Goal: Register for event/course

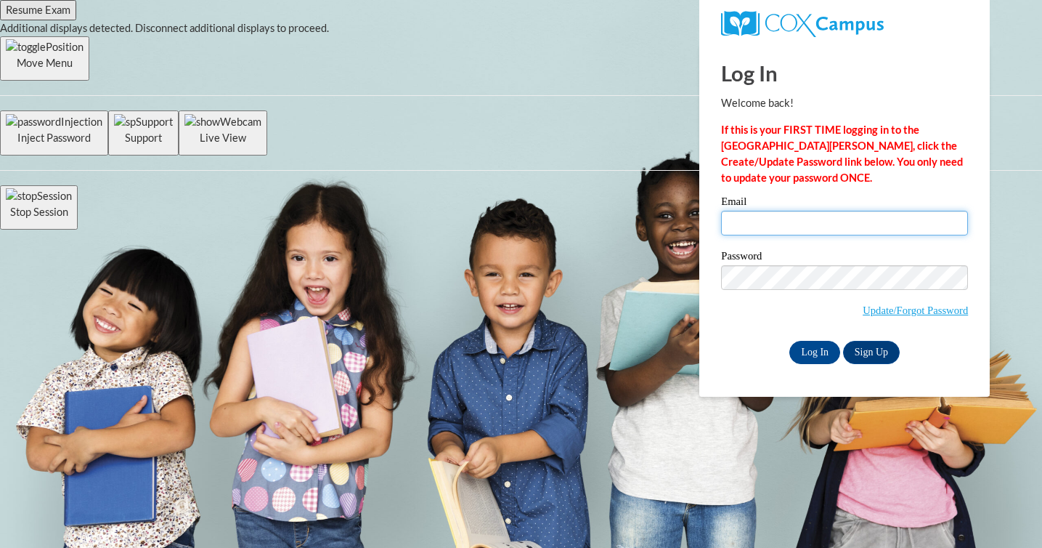
type input "[EMAIL_ADDRESS][DOMAIN_NAME]"
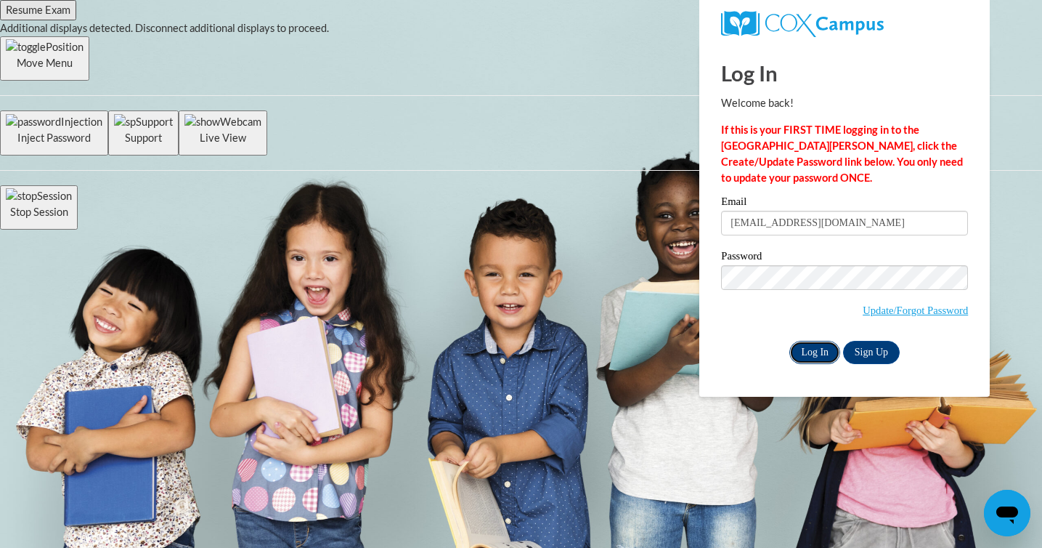
click at [817, 354] on input "Log In" at bounding box center [814, 352] width 51 height 23
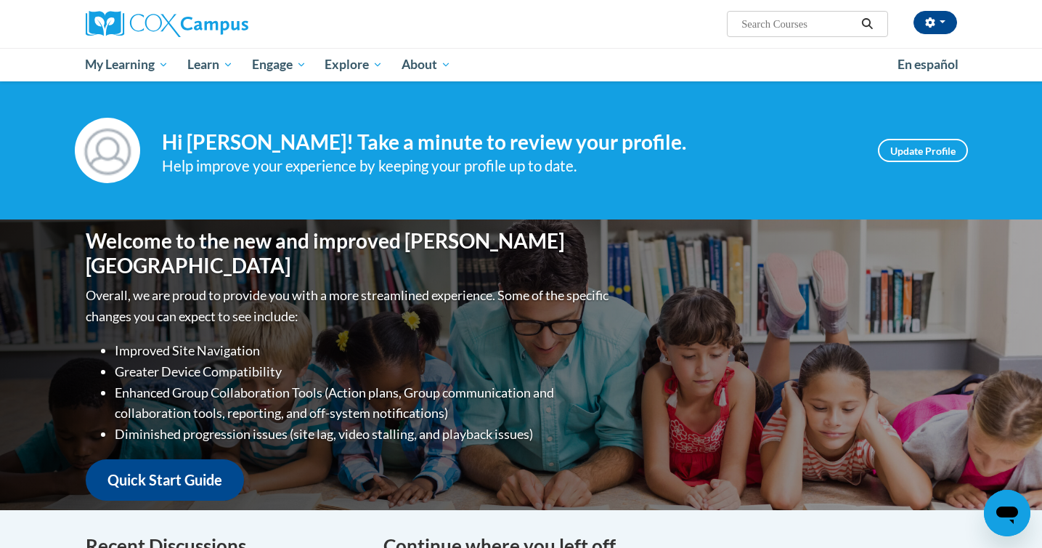
click at [794, 26] on input "Search..." at bounding box center [798, 23] width 116 height 17
type input "connecting the dots for dual language"
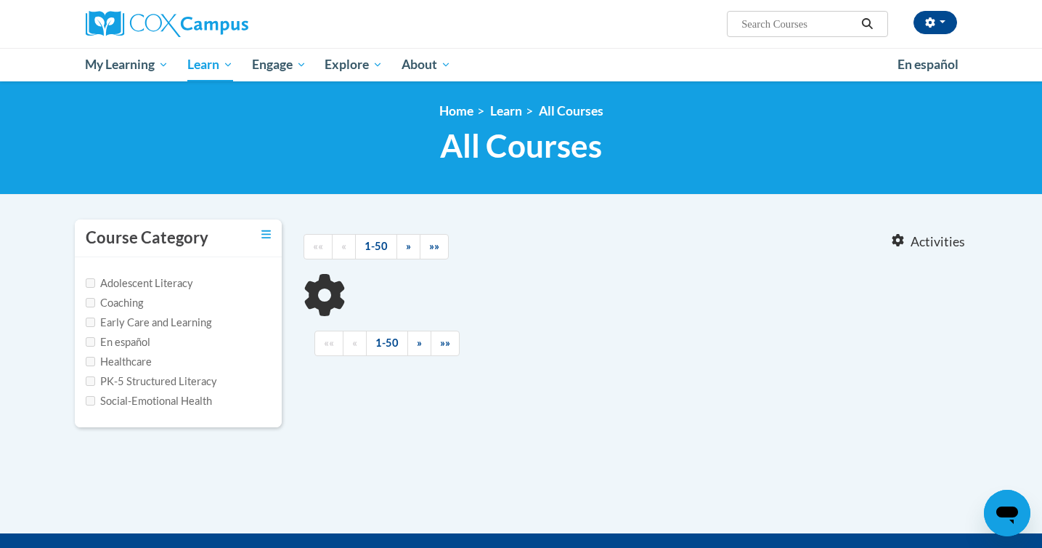
type input "connecting the dots for dual language"
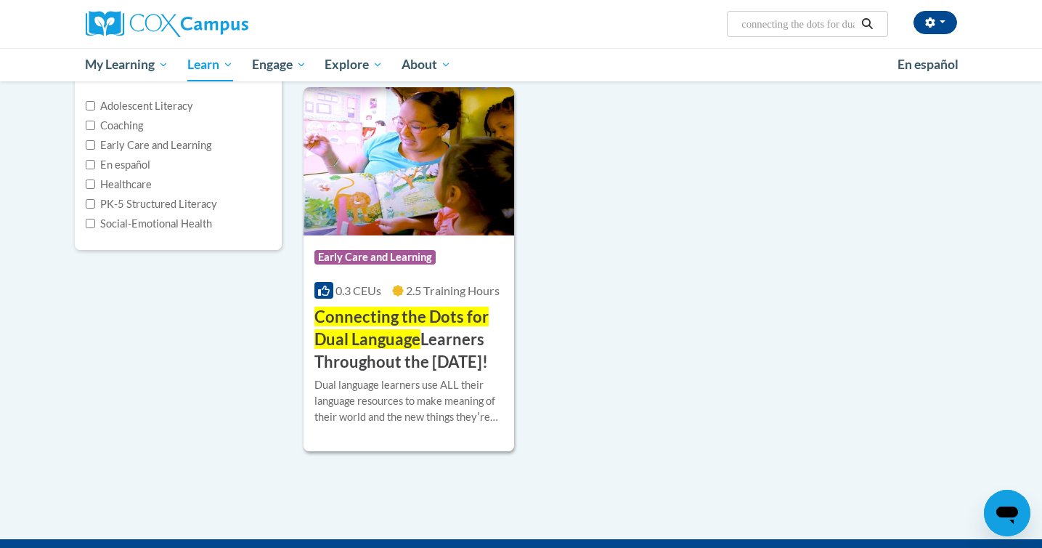
scroll to position [191, 0]
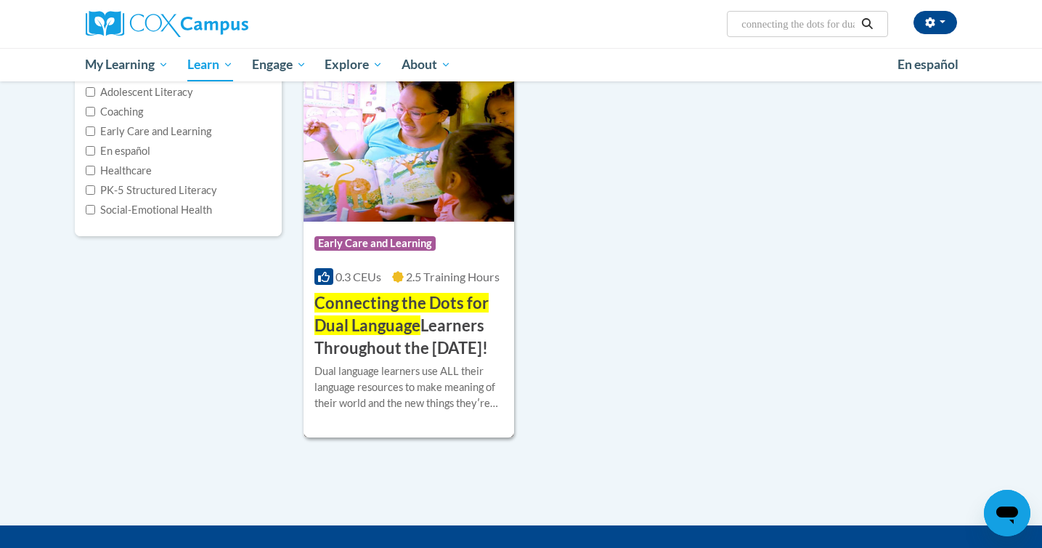
click at [397, 359] on h3 "Connecting the Dots for Dual Language Learners Throughout the Preschool Day!" at bounding box center [409, 325] width 190 height 67
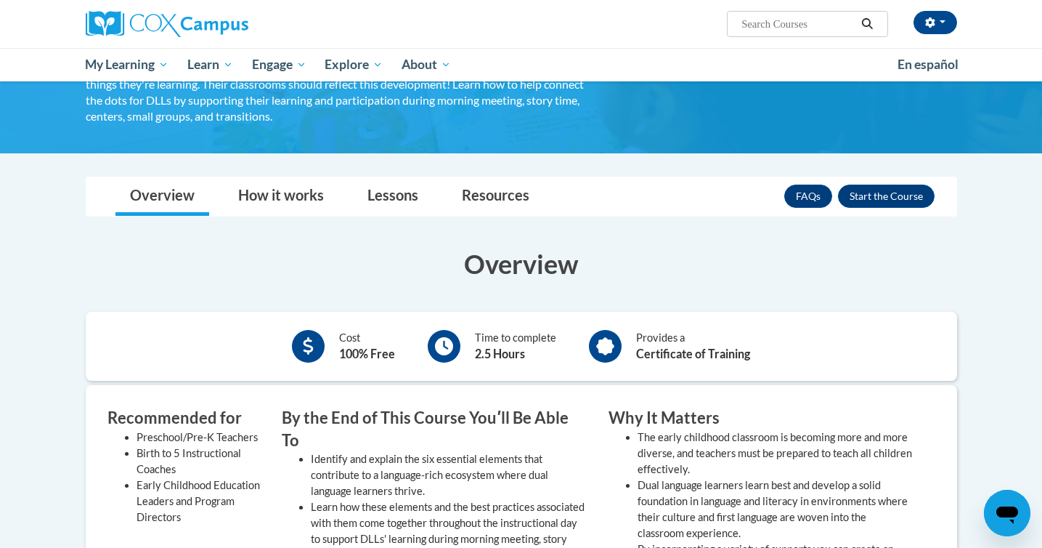
scroll to position [213, 0]
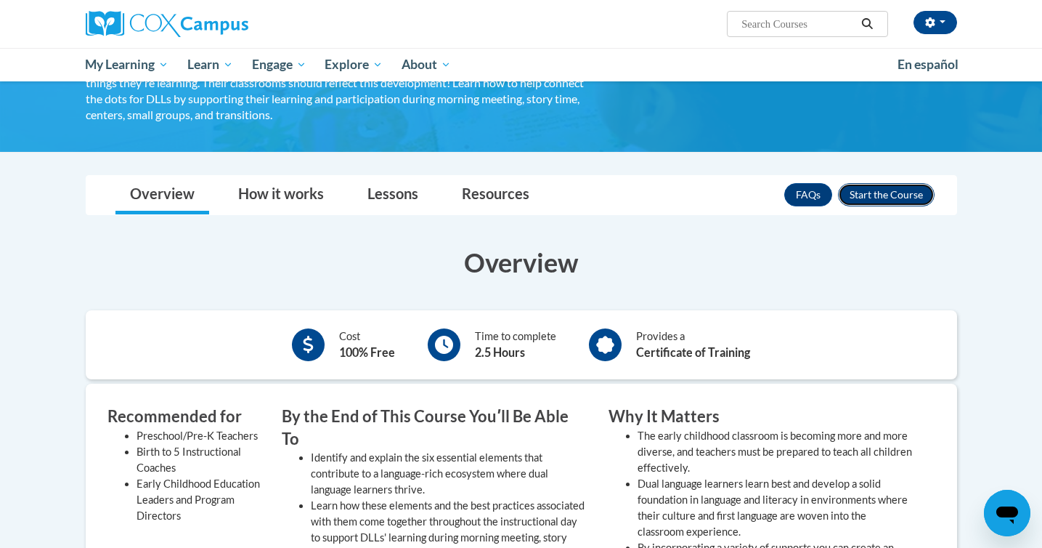
click at [889, 189] on button "Enroll" at bounding box center [886, 194] width 97 height 23
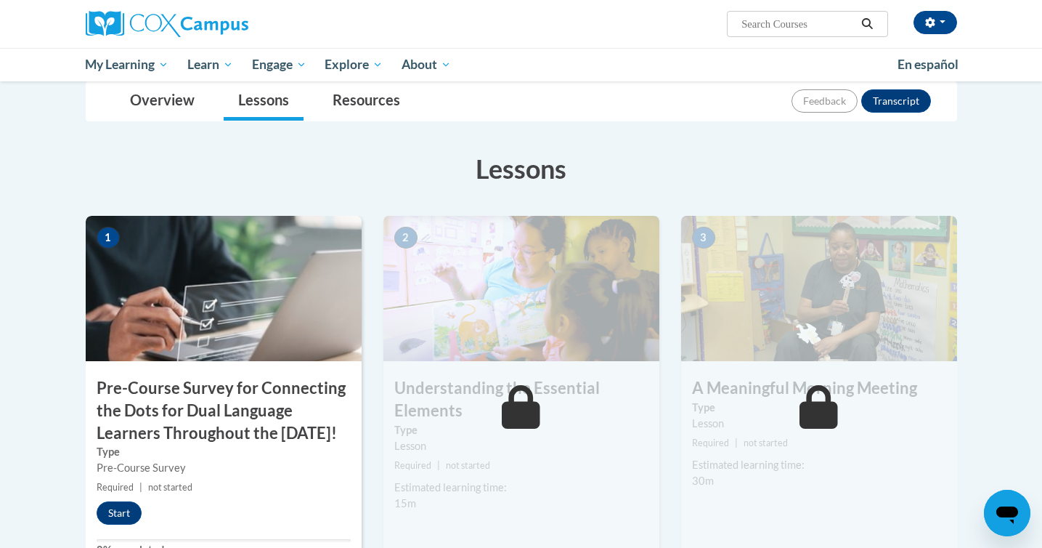
scroll to position [195, 0]
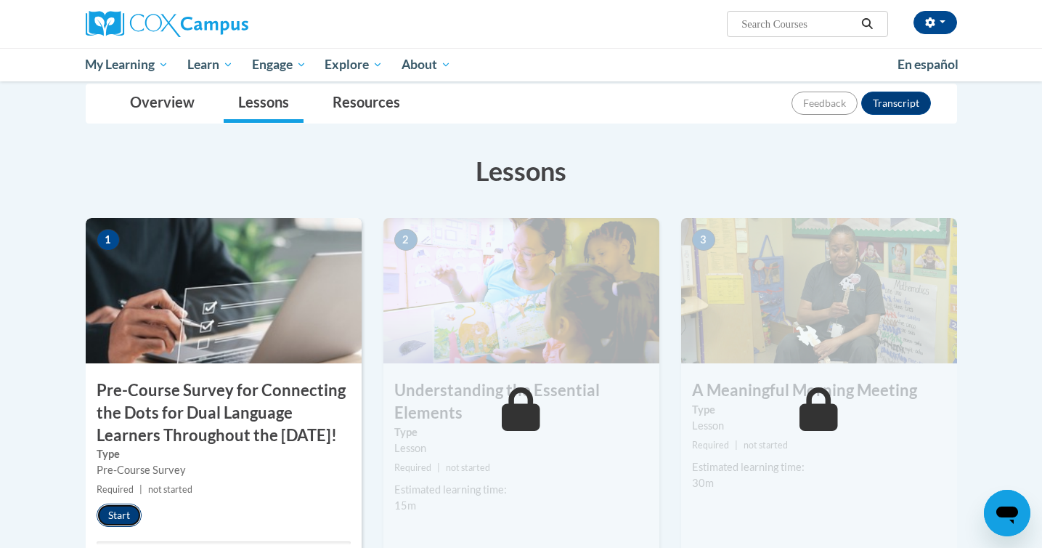
click at [123, 526] on button "Start" at bounding box center [119, 514] width 45 height 23
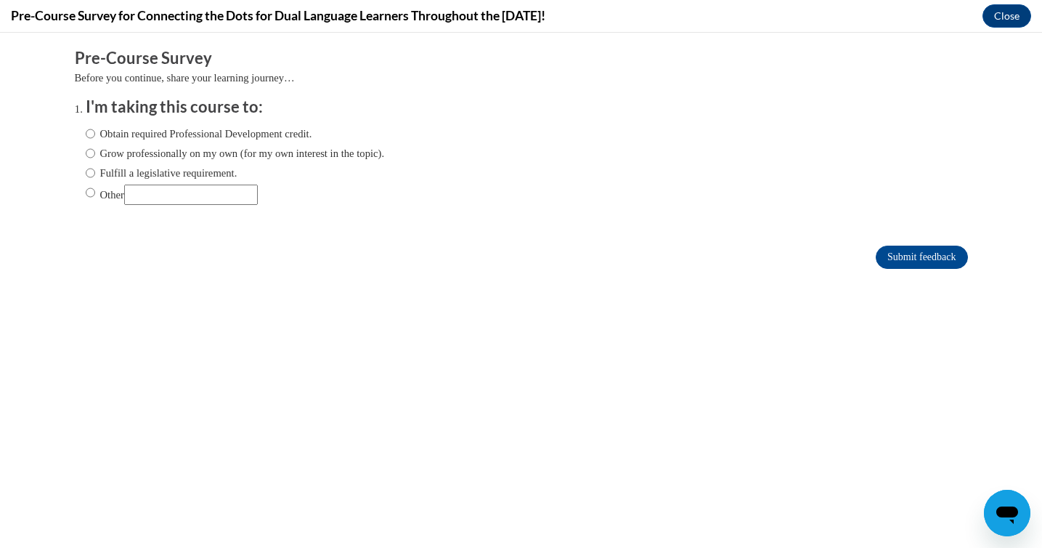
scroll to position [0, 0]
click at [216, 134] on label "Obtain required Professional Development credit." at bounding box center [199, 134] width 227 height 16
click at [95, 134] on input "Obtain required Professional Development credit." at bounding box center [90, 134] width 9 height 16
radio input "true"
click at [896, 253] on input "Submit feedback" at bounding box center [921, 256] width 91 height 23
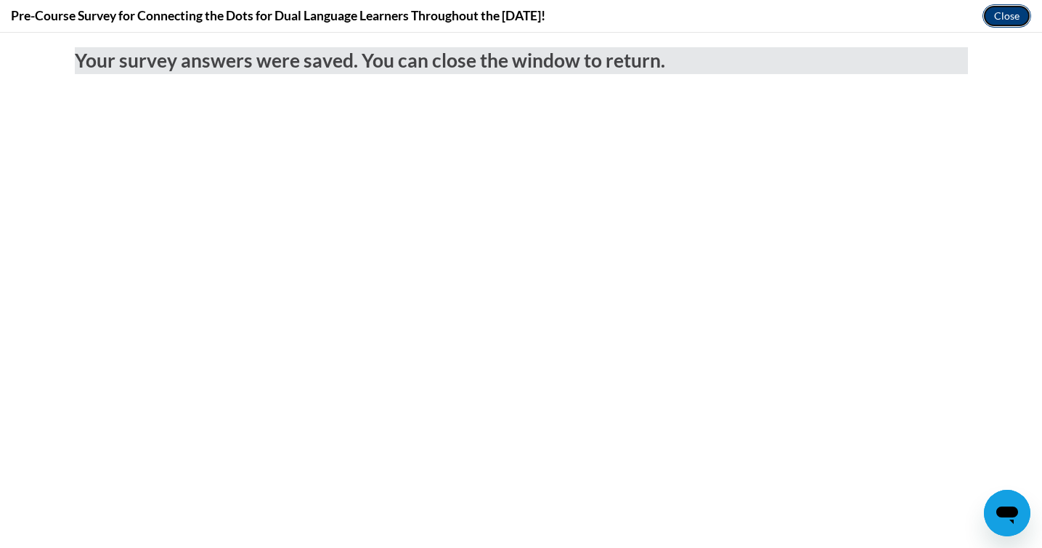
click at [1012, 12] on button "Close" at bounding box center [1006, 15] width 49 height 23
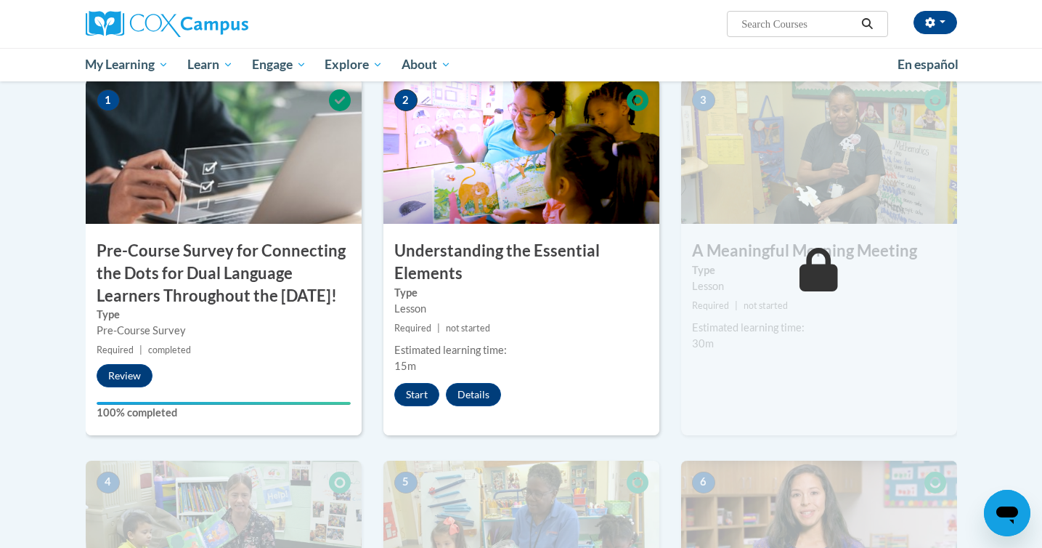
scroll to position [333, 0]
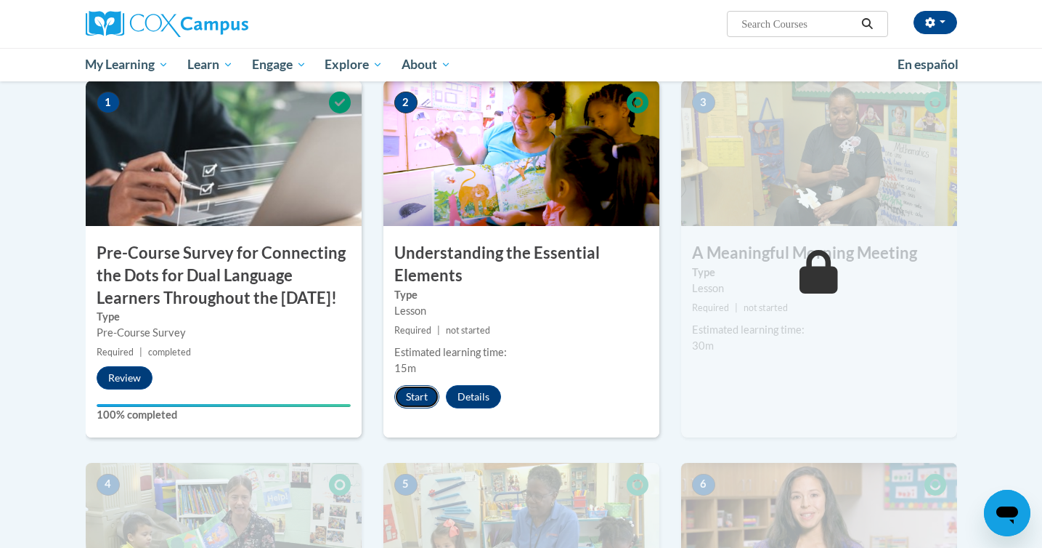
click at [428, 397] on button "Start" at bounding box center [416, 396] width 45 height 23
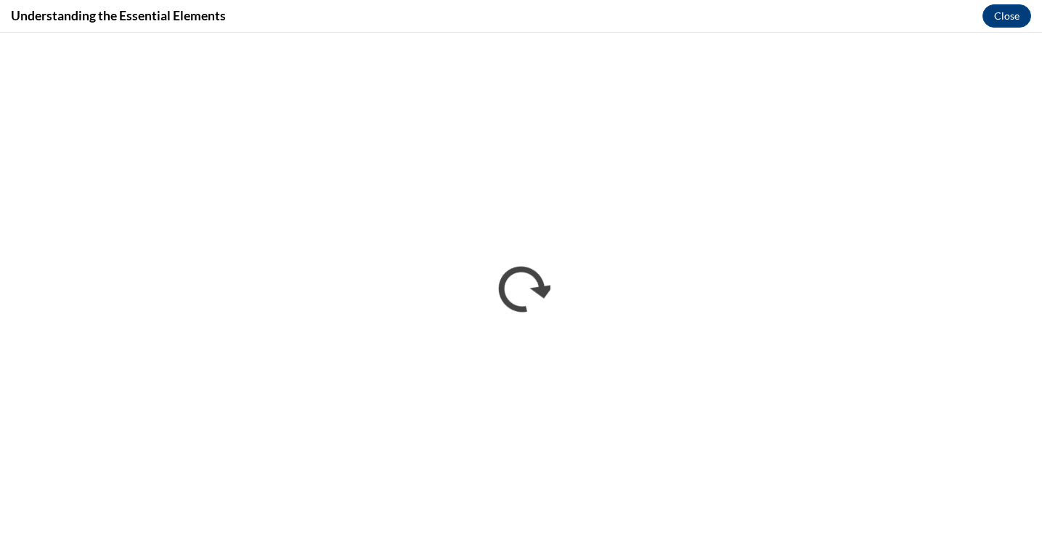
scroll to position [0, 0]
click at [1020, 17] on button "Close" at bounding box center [1006, 15] width 49 height 23
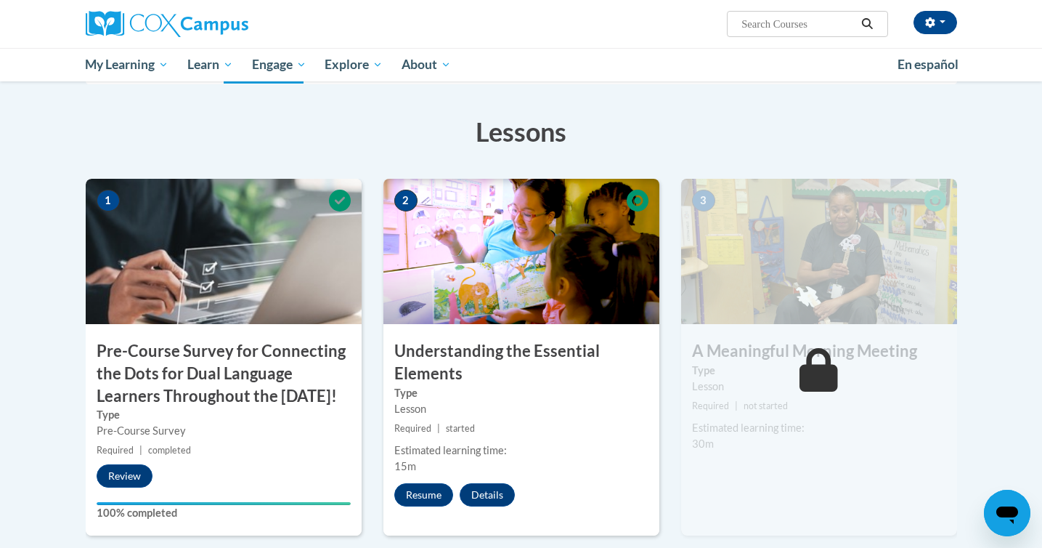
scroll to position [229, 0]
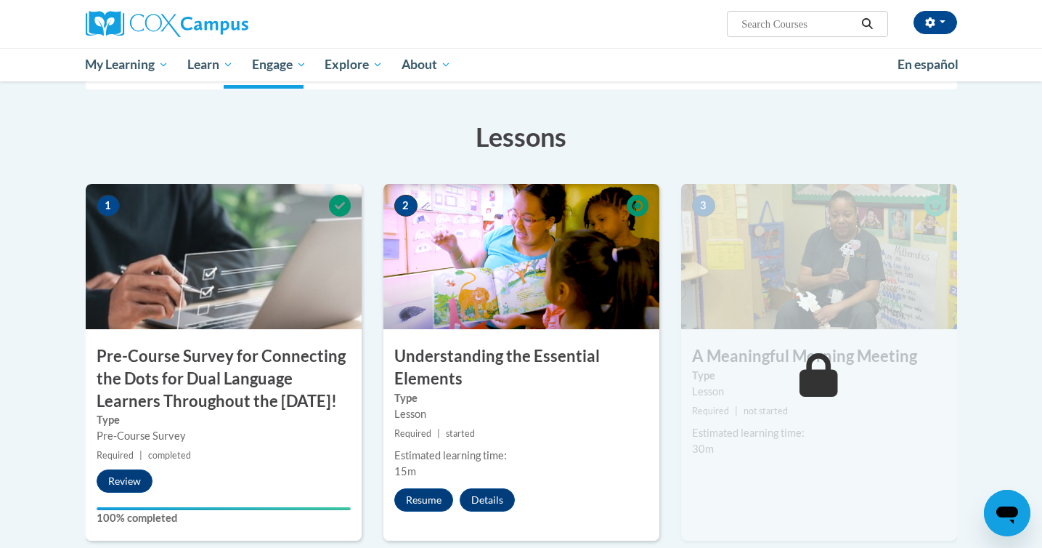
click at [828, 23] on input "Search..." at bounding box center [798, 23] width 116 height 17
type input "read with me"
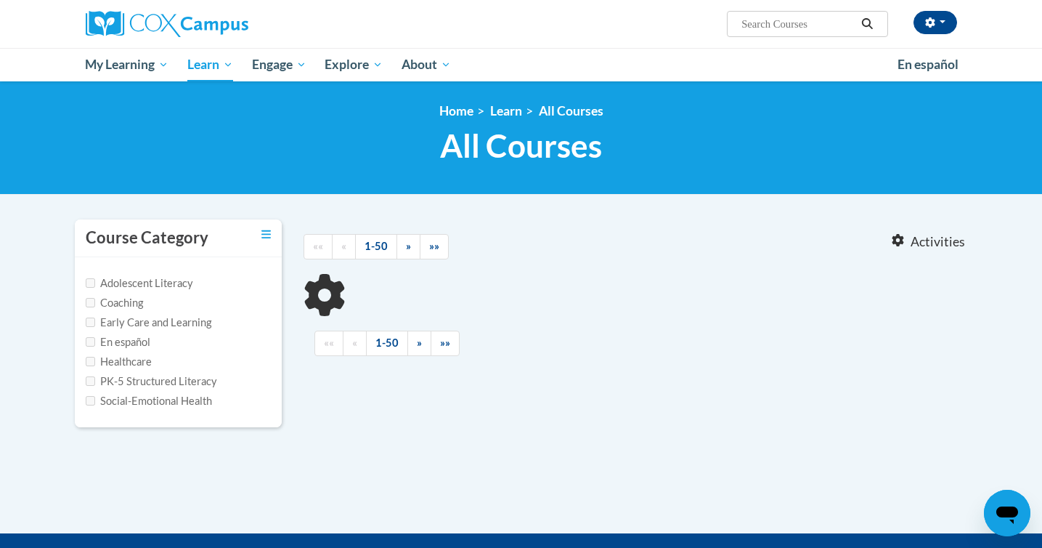
type input "read with me"
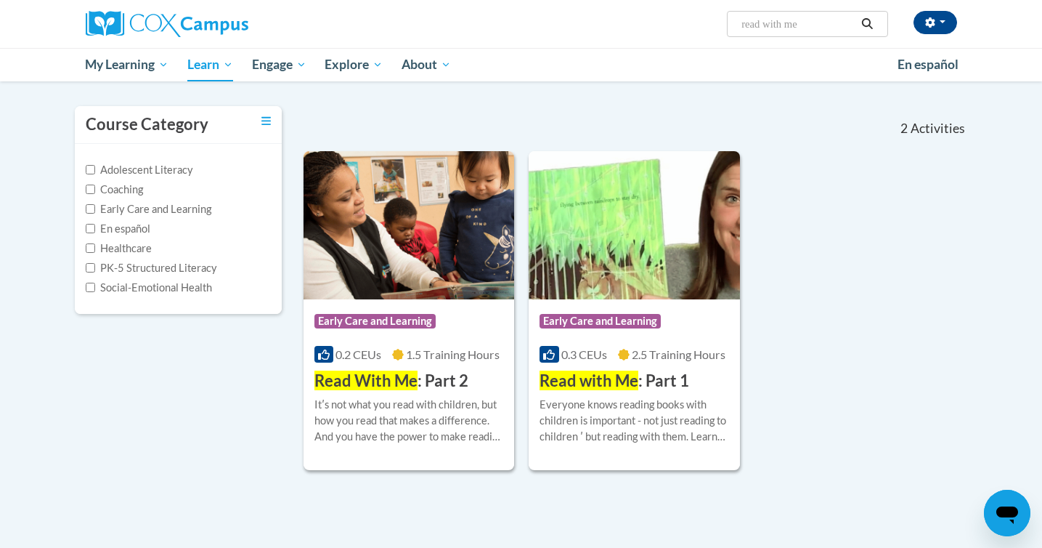
scroll to position [120, 0]
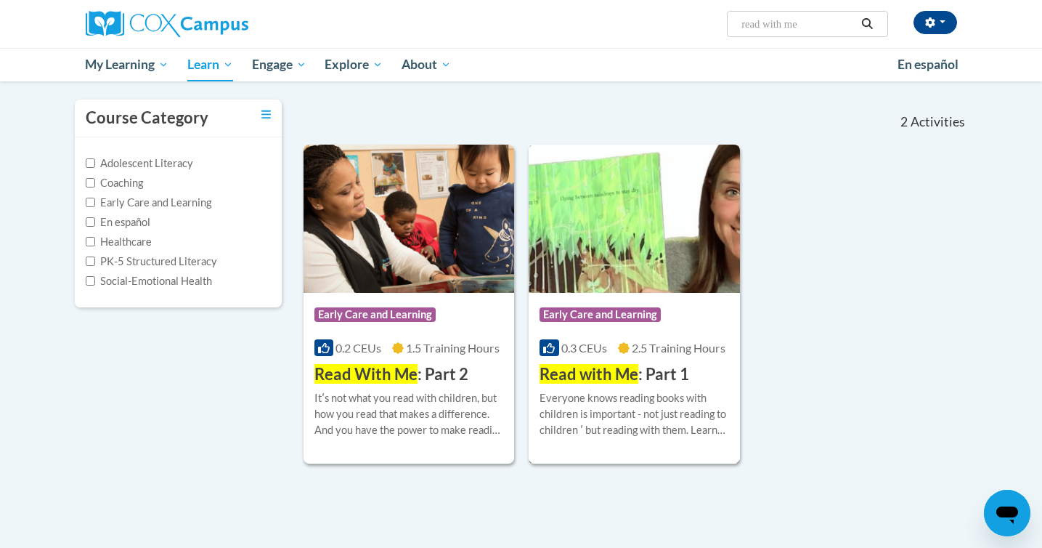
click at [641, 394] on div "Everyone knows reading books with children is important - not just reading to c…" at bounding box center [635, 414] width 190 height 48
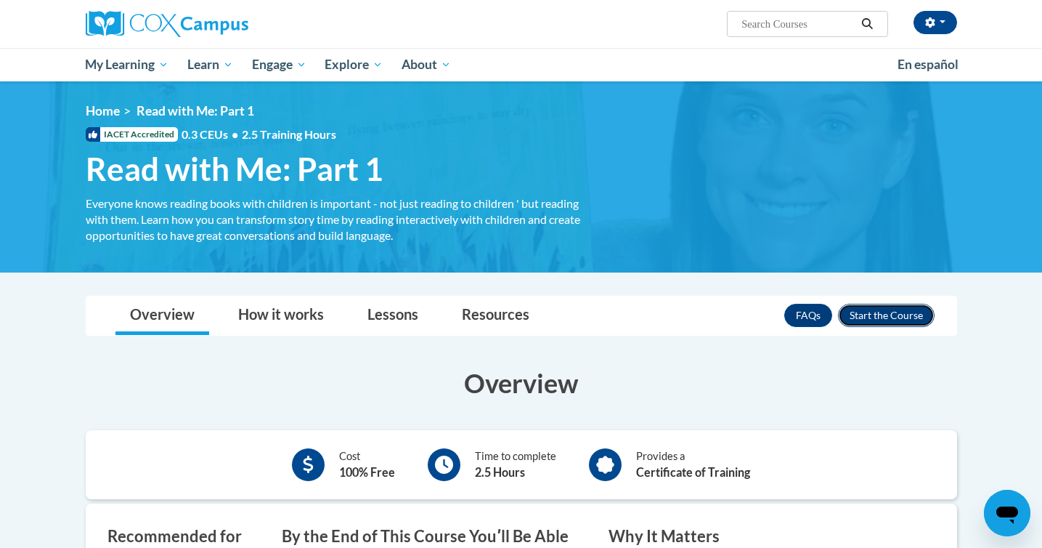
click at [892, 316] on button "Enroll" at bounding box center [886, 315] width 97 height 23
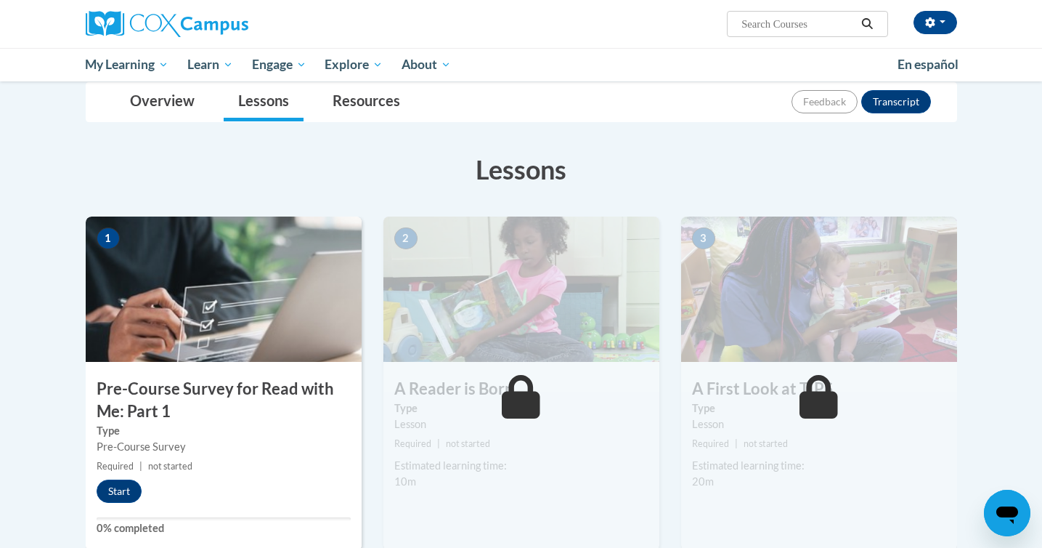
scroll to position [184, 0]
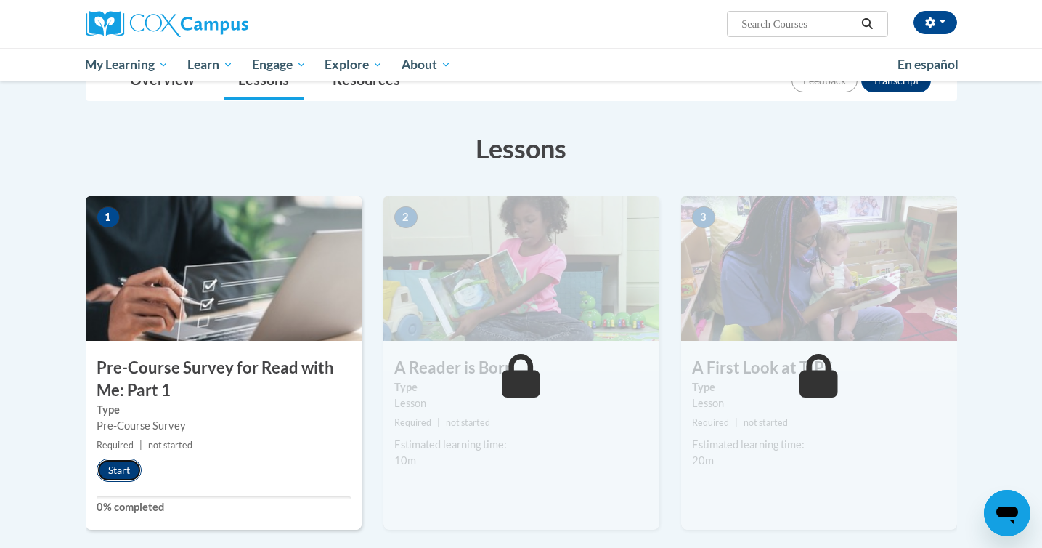
click at [124, 463] on button "Start" at bounding box center [119, 469] width 45 height 23
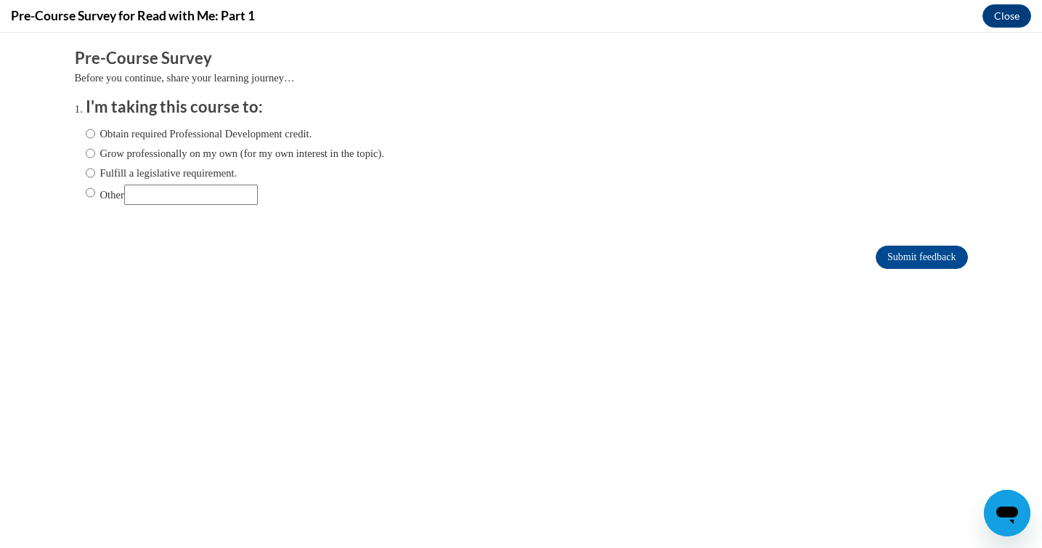
scroll to position [0, 0]
click at [215, 142] on div "Obtain required Professional Development credit. Grow professionally on my own …" at bounding box center [235, 165] width 299 height 94
click at [219, 135] on label "Obtain required Professional Development credit." at bounding box center [199, 134] width 227 height 16
click at [95, 135] on input "Obtain required Professional Development credit." at bounding box center [90, 134] width 9 height 16
radio input "true"
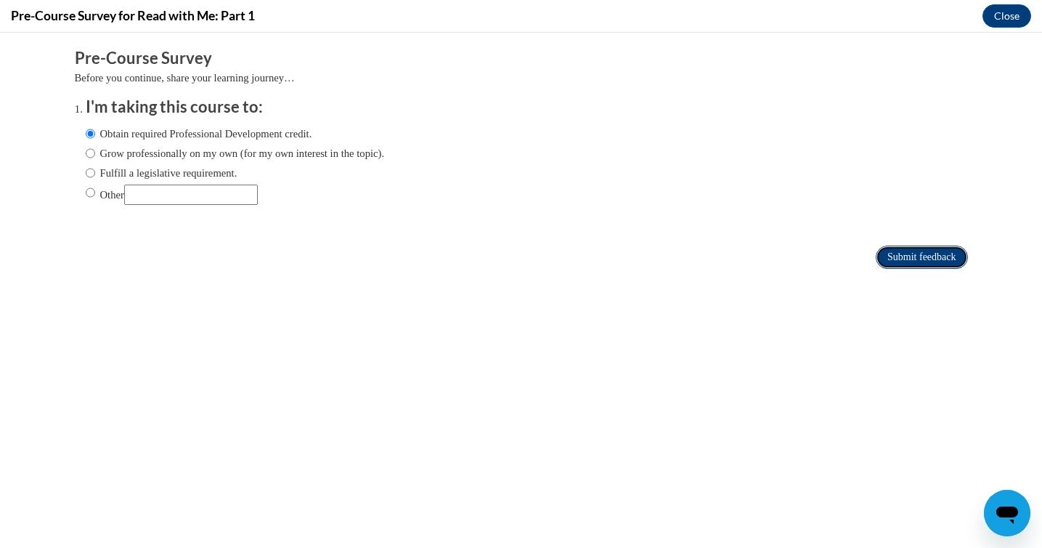
click at [897, 266] on input "Submit feedback" at bounding box center [921, 256] width 91 height 23
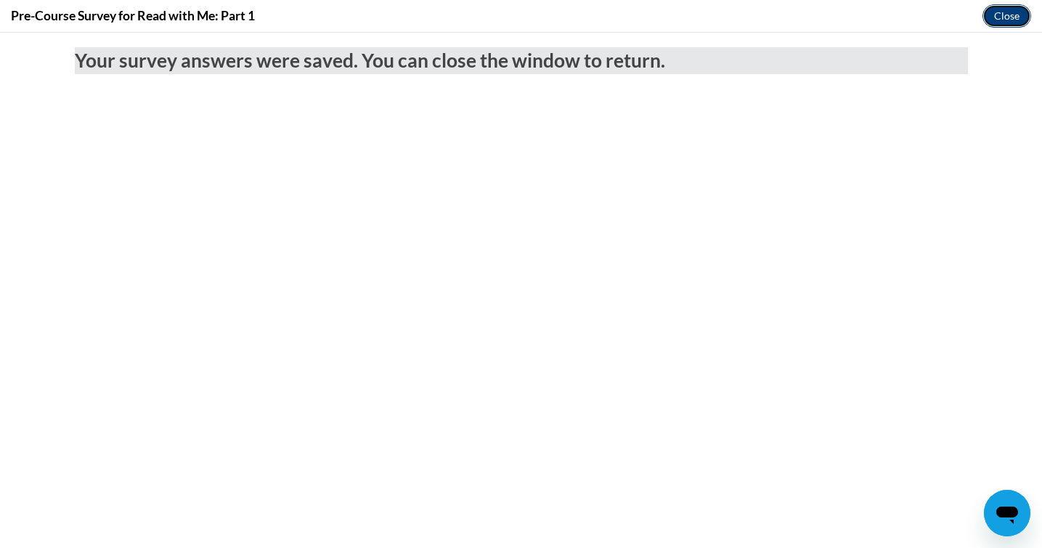
click at [998, 9] on button "Close" at bounding box center [1006, 15] width 49 height 23
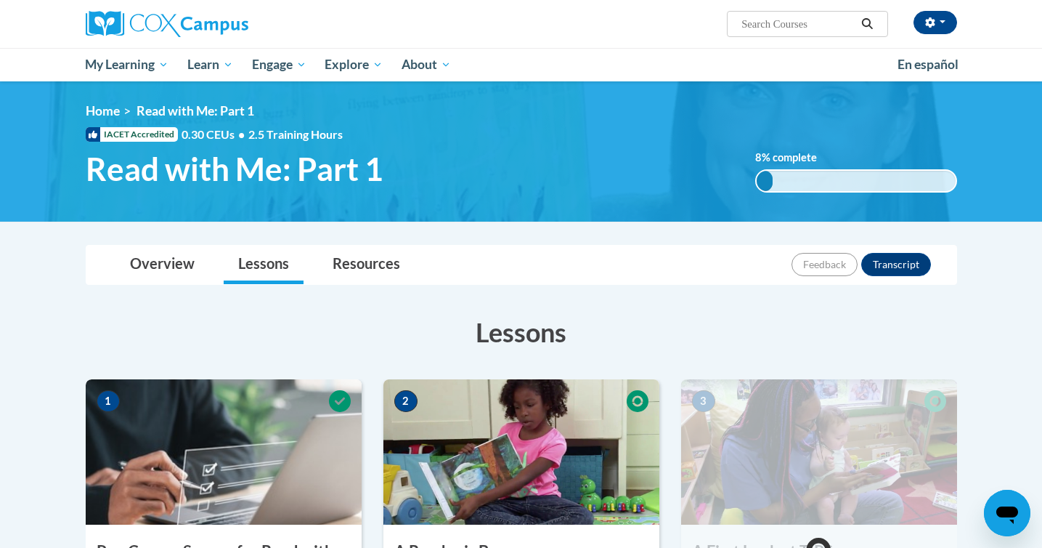
click at [808, 17] on input "Search..." at bounding box center [798, 23] width 116 height 17
type input "read with me"
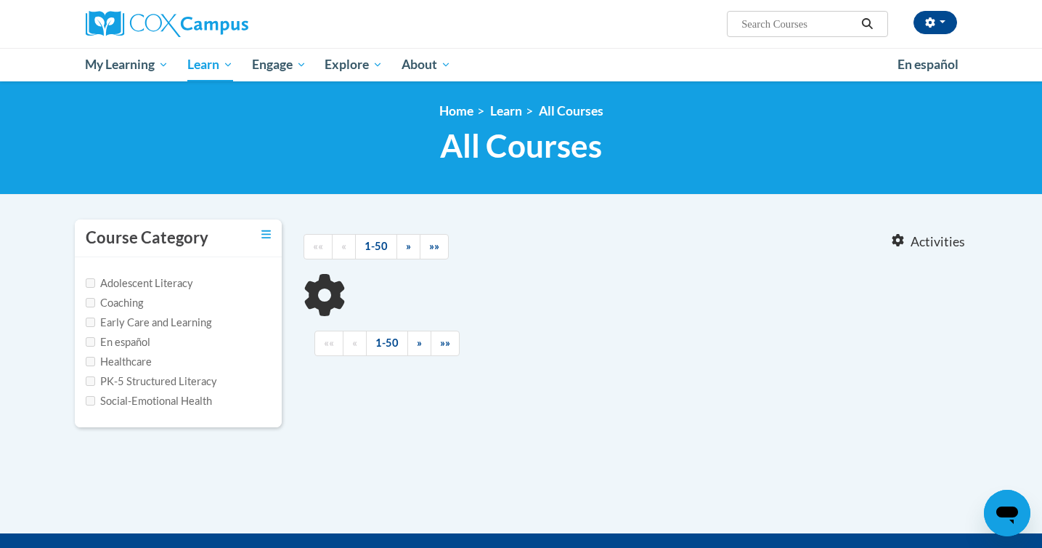
type input "read with me"
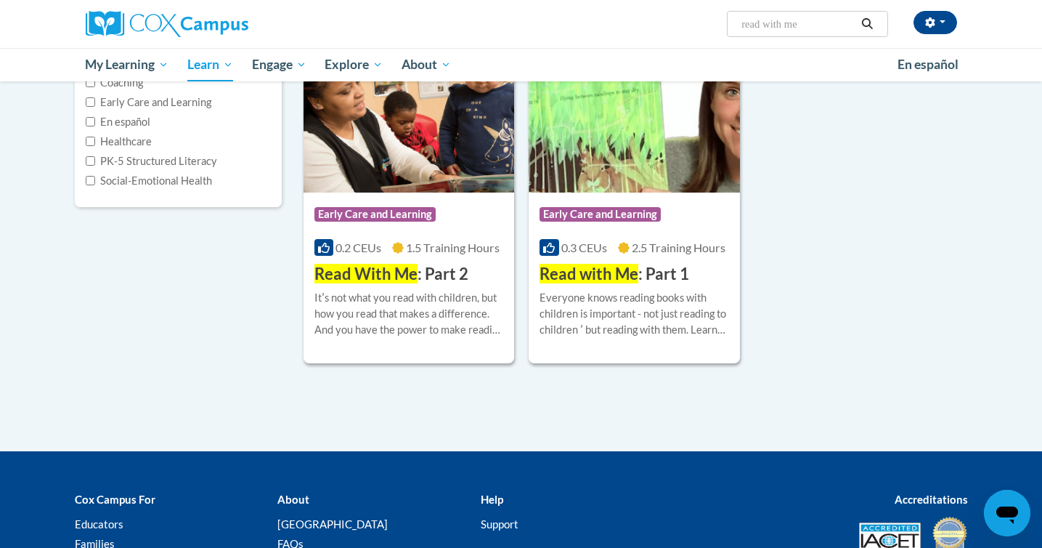
scroll to position [237, 0]
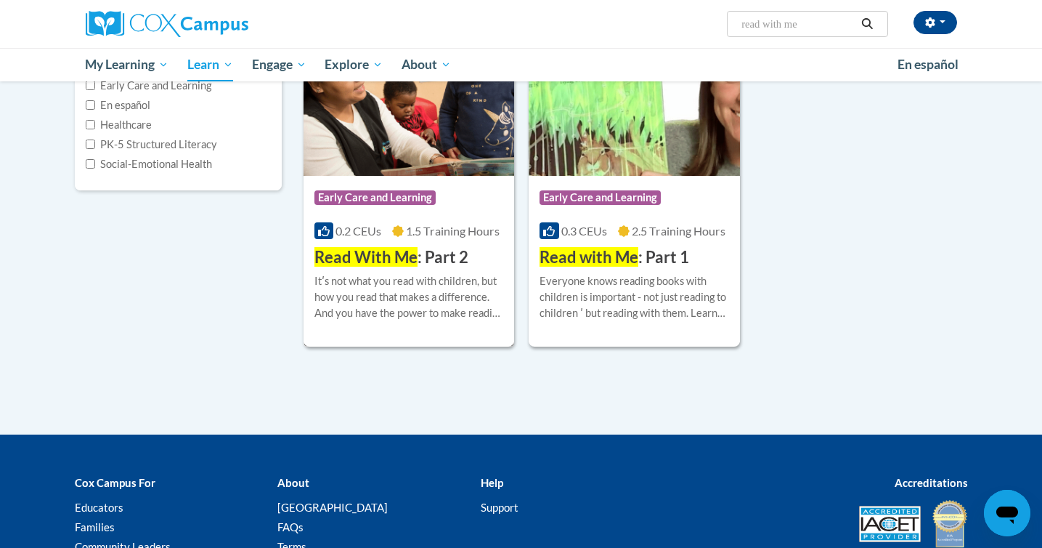
click at [411, 271] on div "More Info Enroll Itʹs not what you read with children, but how you read that ma…" at bounding box center [409, 306] width 211 height 74
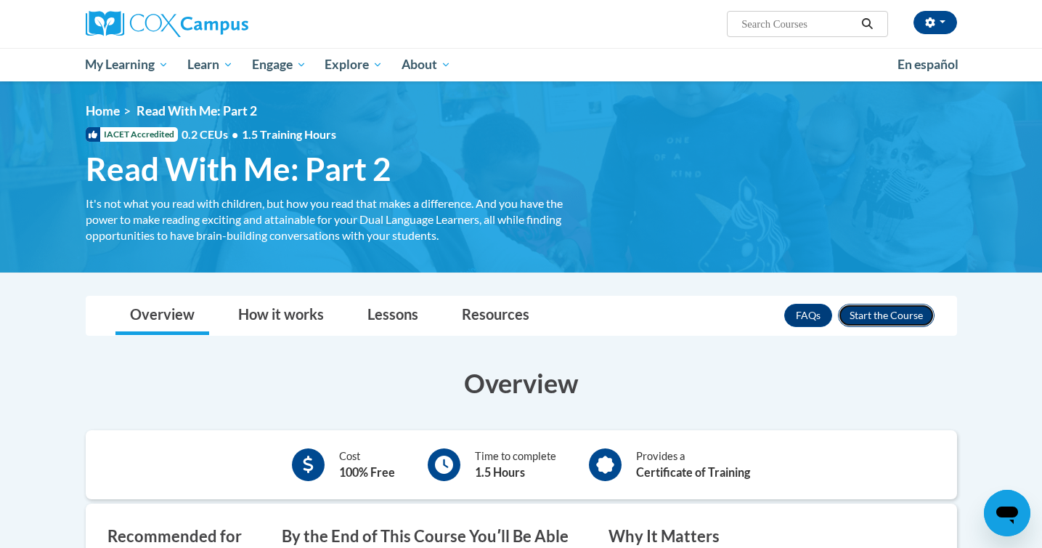
click at [873, 304] on button "Enroll" at bounding box center [886, 315] width 97 height 23
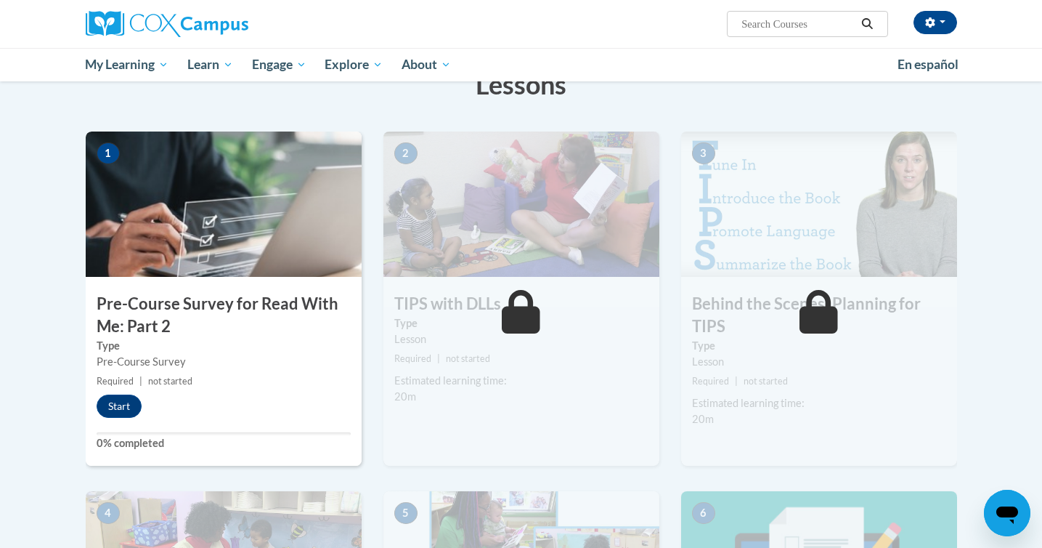
scroll to position [239, 0]
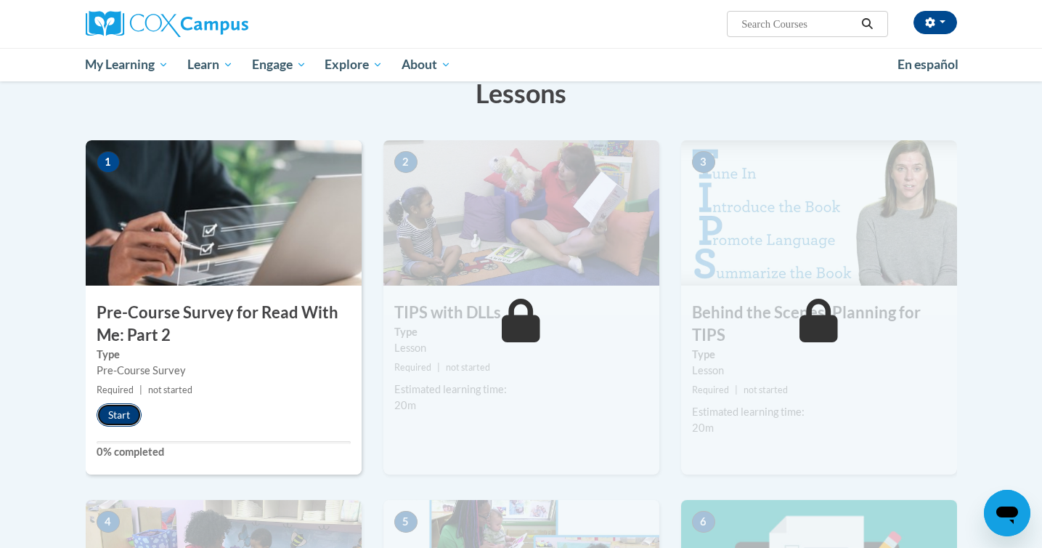
click at [131, 405] on button "Start" at bounding box center [119, 414] width 45 height 23
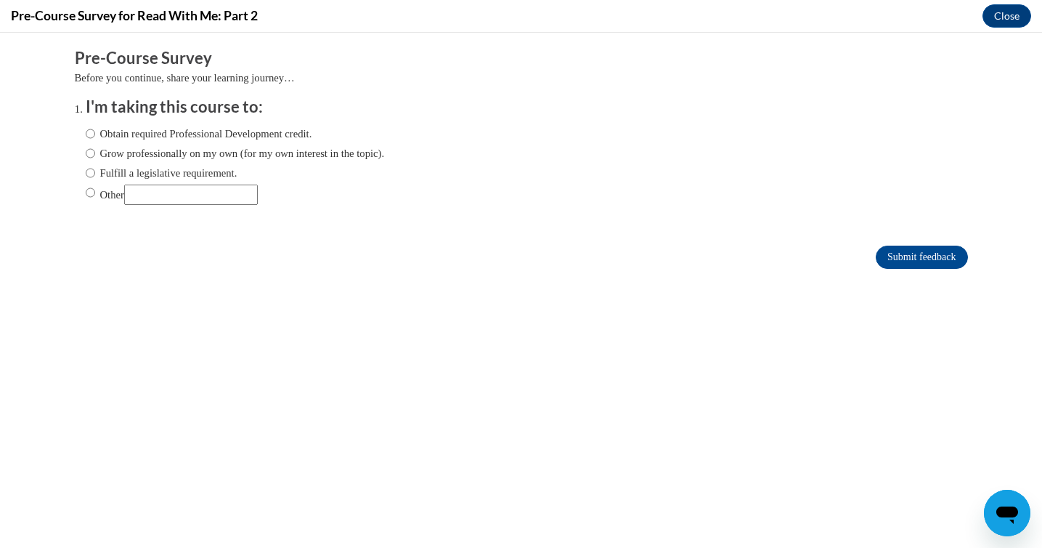
scroll to position [0, 0]
click at [221, 133] on label "Obtain required Professional Development credit." at bounding box center [199, 134] width 227 height 16
click at [95, 133] on input "Obtain required Professional Development credit." at bounding box center [90, 134] width 9 height 16
radio input "true"
click at [935, 268] on form "Pre-Course Survey Before you continue, share your learning journey… I'm taking …" at bounding box center [521, 165] width 893 height 237
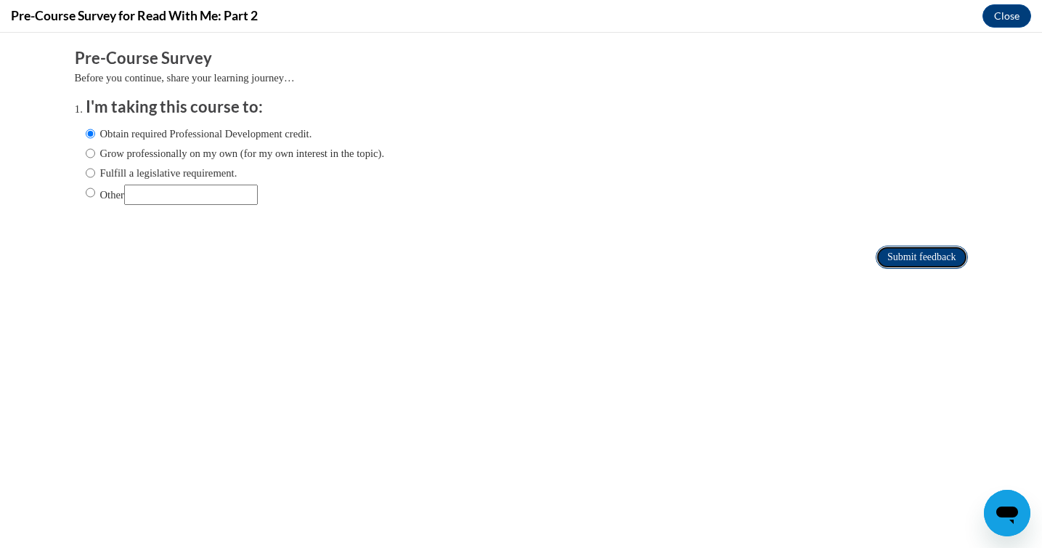
click at [935, 261] on input "Submit feedback" at bounding box center [921, 256] width 91 height 23
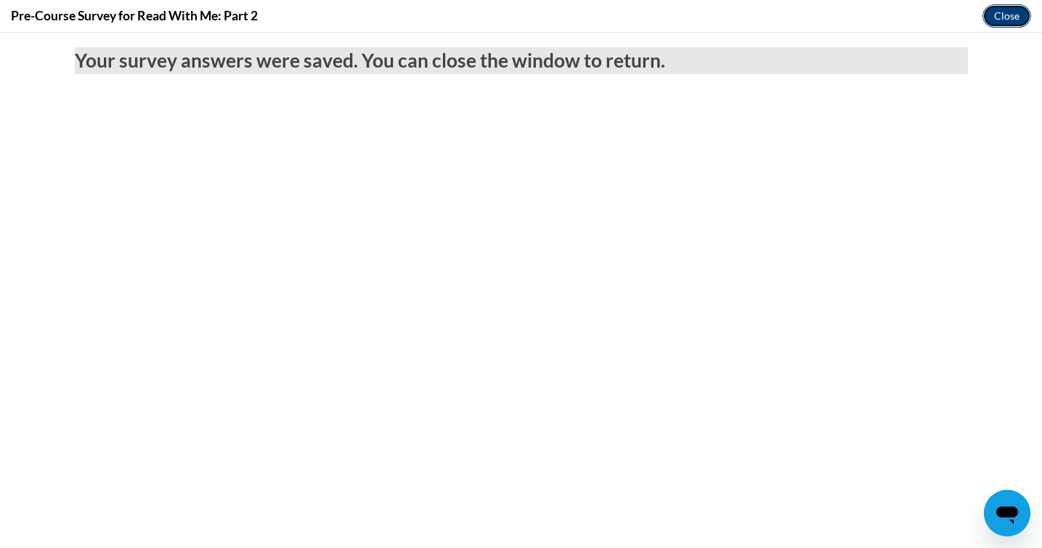
click at [999, 16] on button "Close" at bounding box center [1006, 15] width 49 height 23
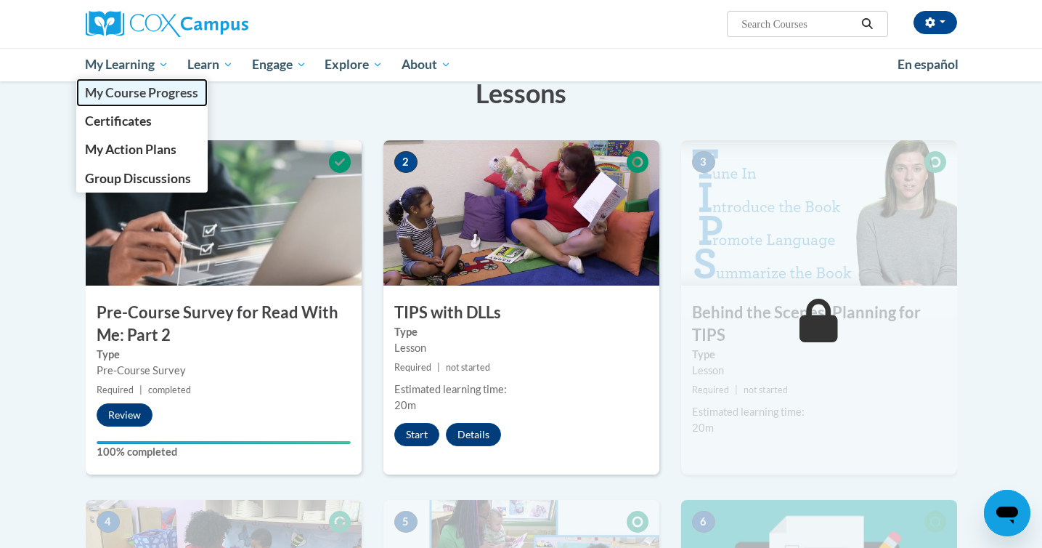
click at [152, 103] on link "My Course Progress" at bounding box center [142, 92] width 132 height 28
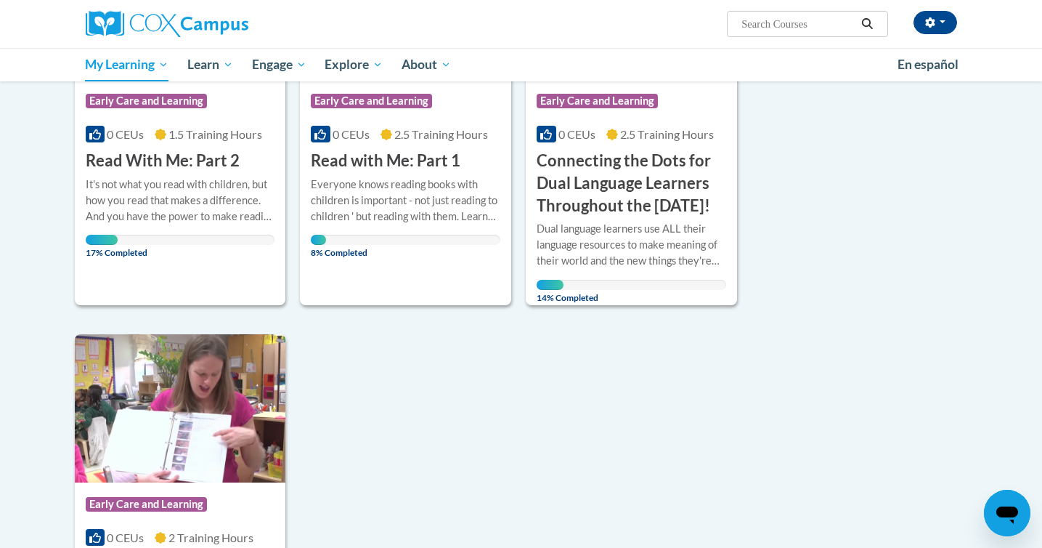
scroll to position [349, 0]
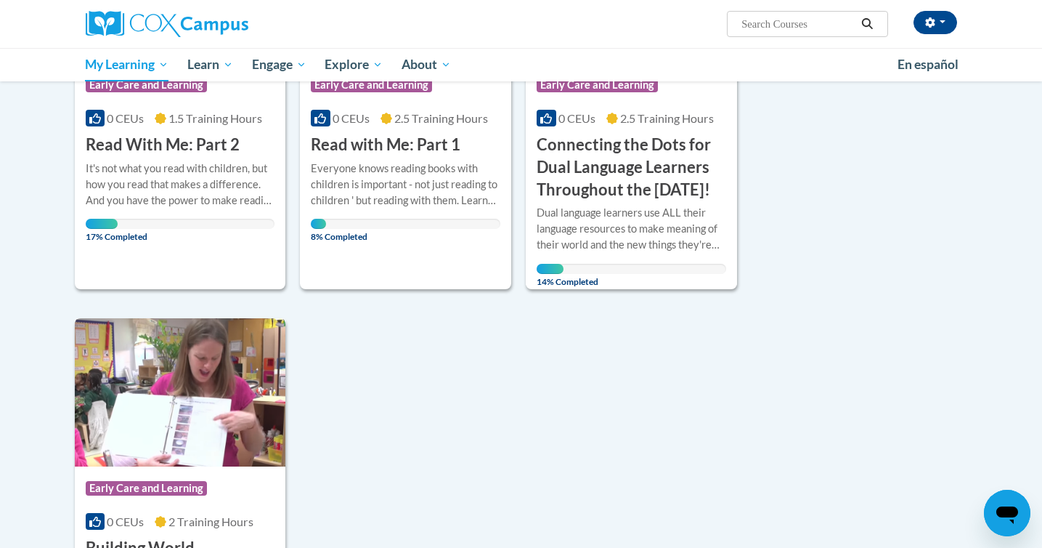
click at [180, 462] on img at bounding box center [180, 392] width 211 height 148
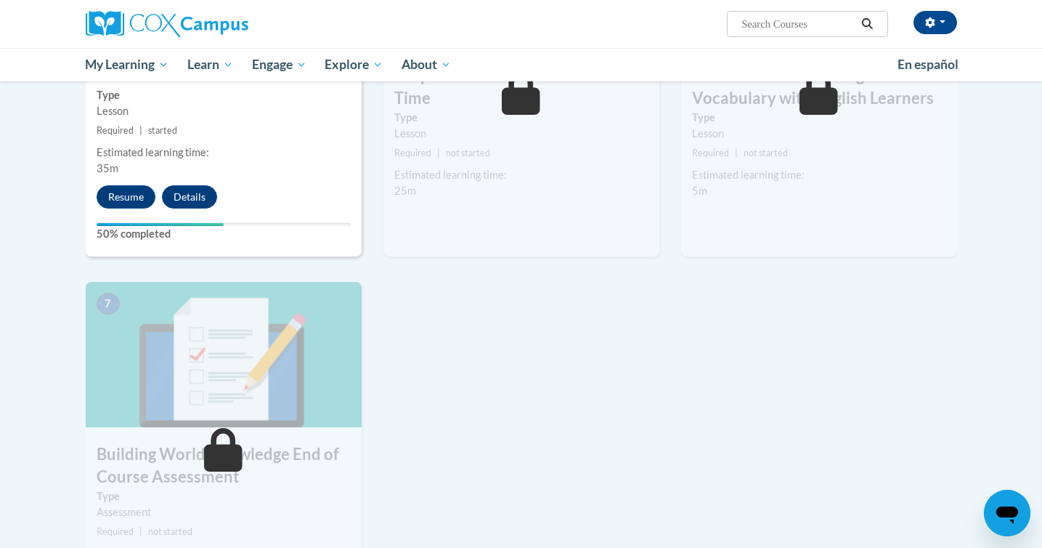
scroll to position [878, 0]
click at [134, 191] on button "Resume" at bounding box center [126, 195] width 59 height 23
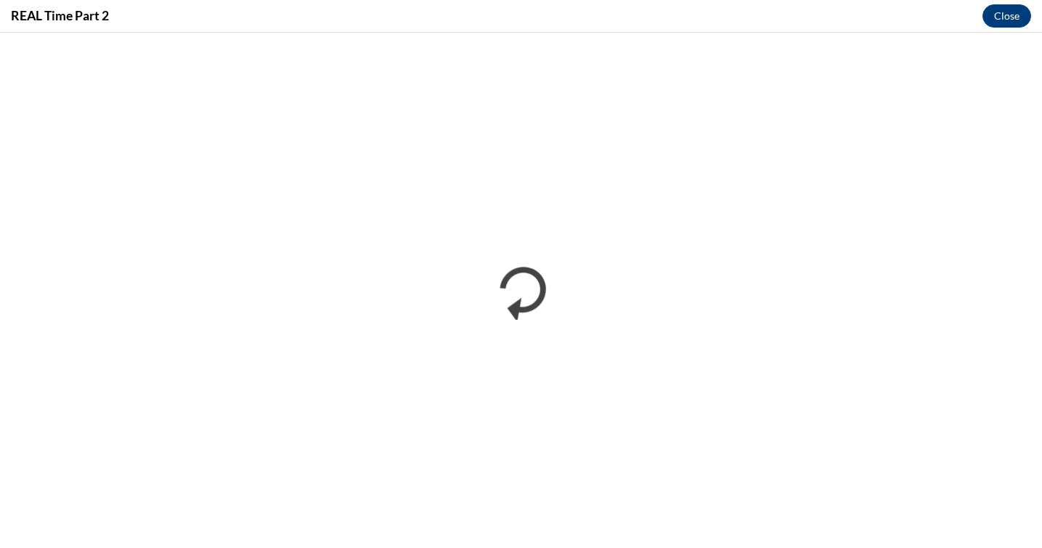
scroll to position [0, 0]
click at [1001, 20] on button "Close" at bounding box center [1006, 15] width 49 height 23
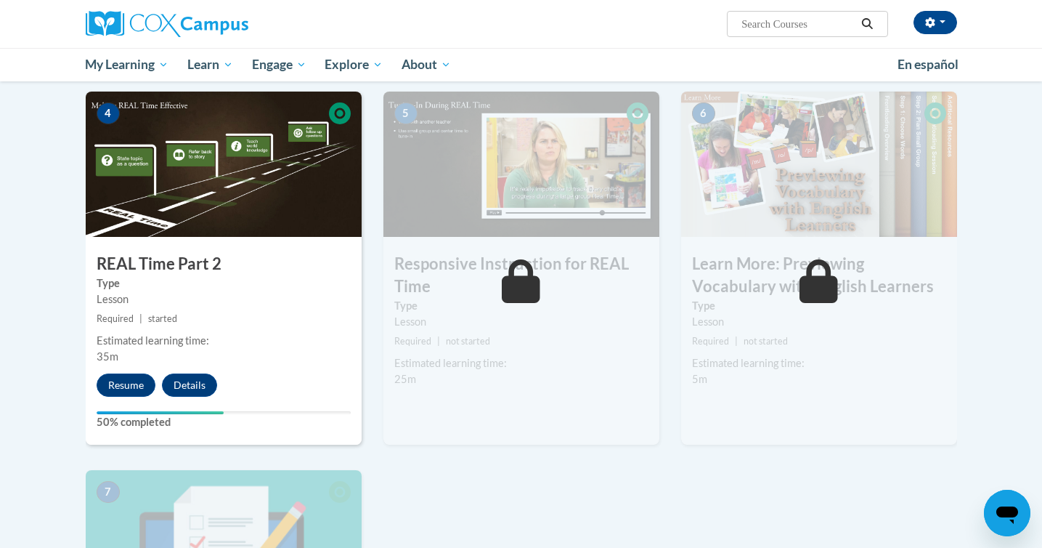
scroll to position [686, 0]
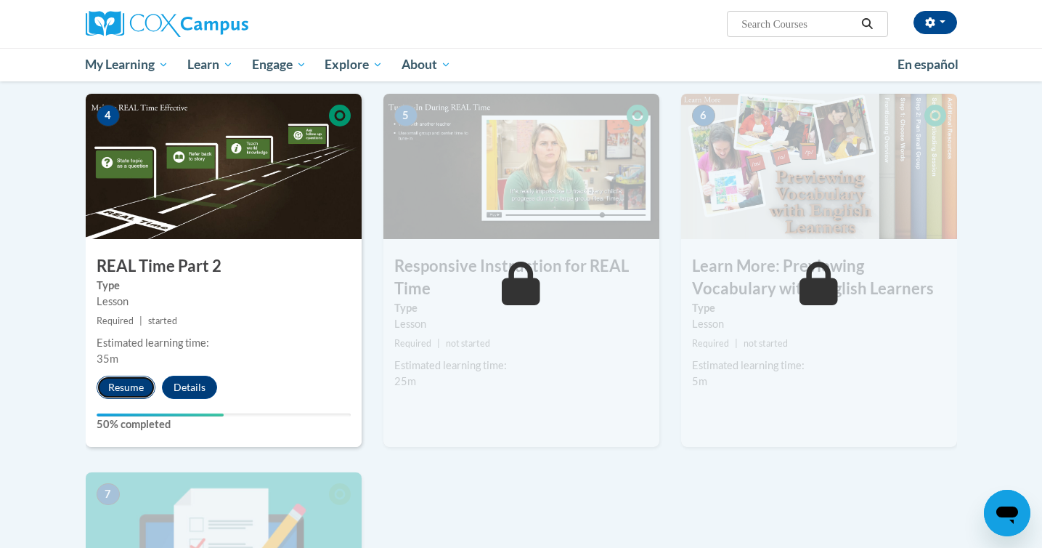
click at [126, 385] on button "Resume" at bounding box center [126, 386] width 59 height 23
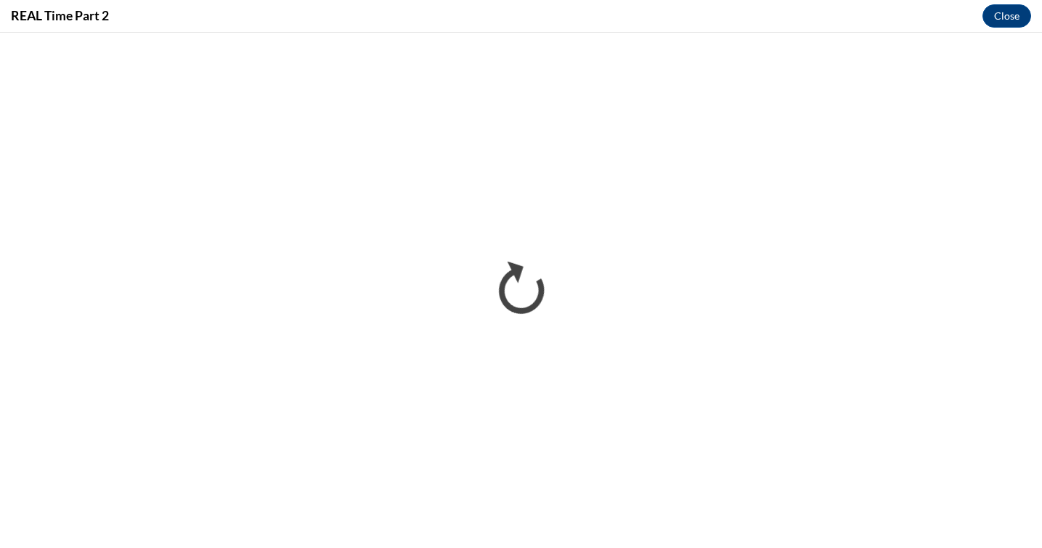
scroll to position [0, 0]
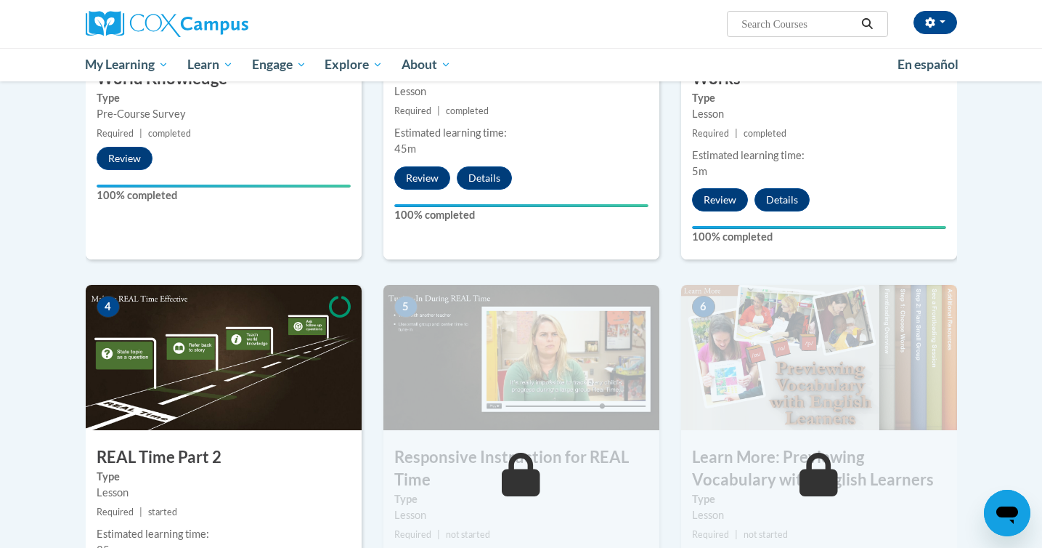
scroll to position [537, 0]
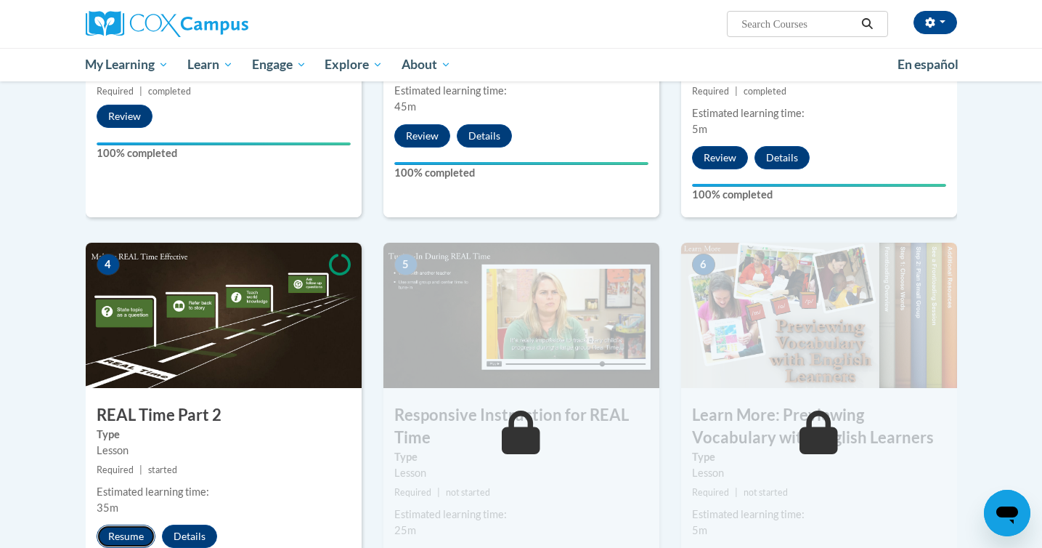
click at [138, 532] on button "Resume" at bounding box center [126, 535] width 59 height 23
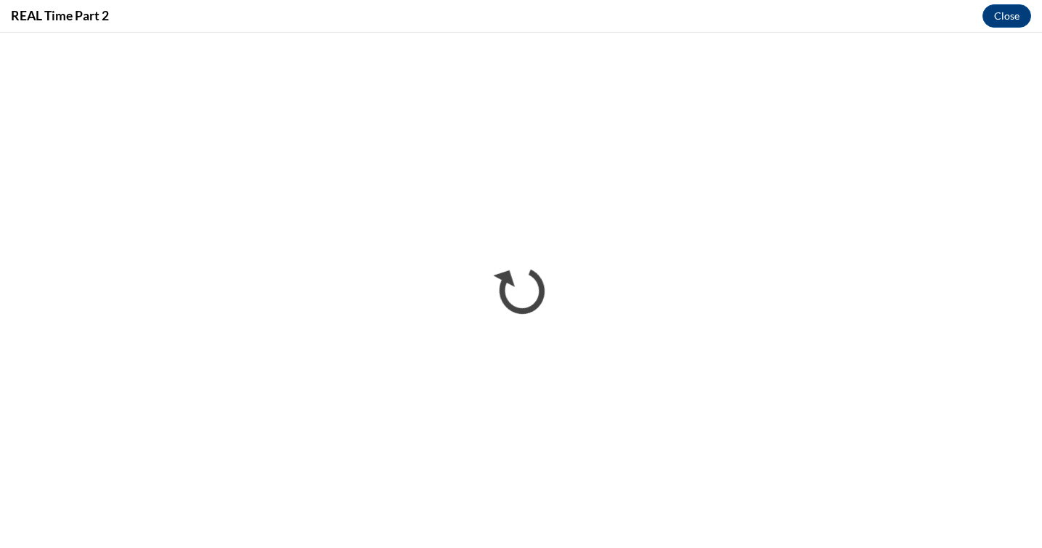
scroll to position [0, 0]
